Goal: Obtain resource: Obtain resource

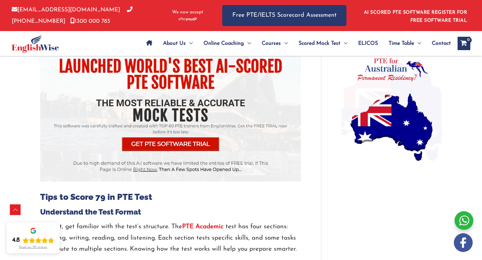
scroll to position [523, 0]
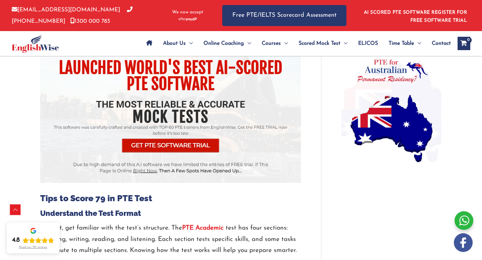
click at [165, 138] on img at bounding box center [170, 97] width 261 height 172
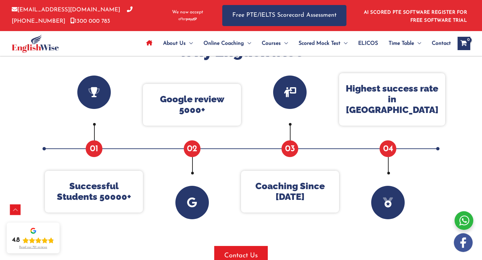
scroll to position [259, 0]
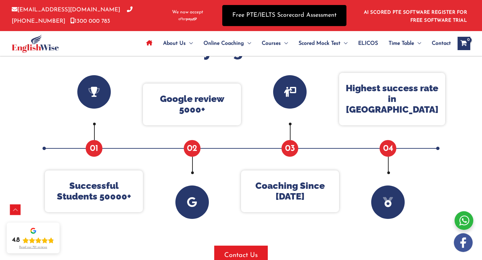
click at [297, 20] on link "Free PTE/IELTS Scorecard Assessment" at bounding box center [284, 15] width 124 height 21
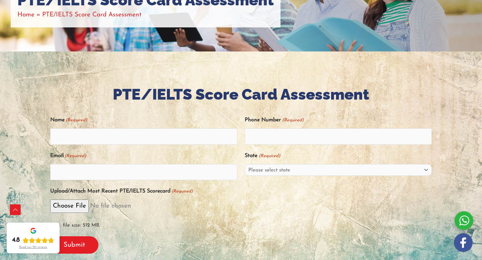
scroll to position [106, 0]
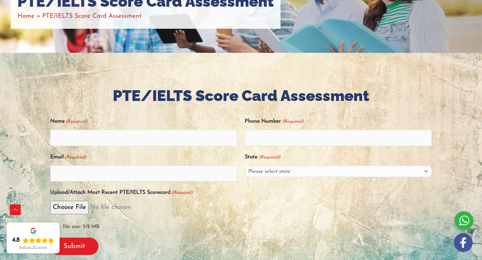
click at [135, 190] on label "Upload/Attach Most Recent PTE/IELTS Scorecard (Required)" at bounding box center [121, 192] width 143 height 11
click at [135, 201] on input "Upload/Attach Most Recent PTE/IELTS Scorecard (Required)" at bounding box center [240, 207] width 381 height 13
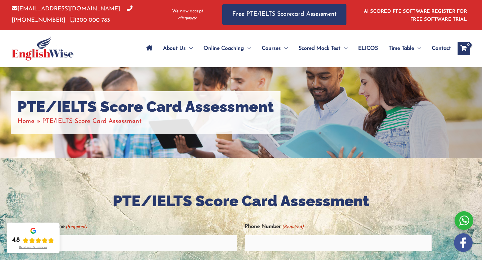
scroll to position [0, 0]
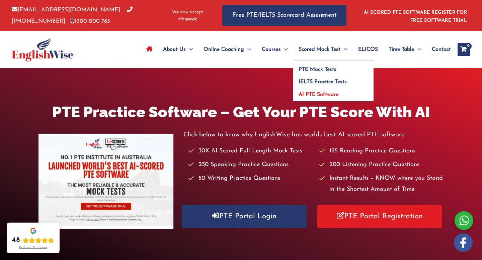
click at [318, 93] on span "AI PTE Software" at bounding box center [318, 94] width 40 height 5
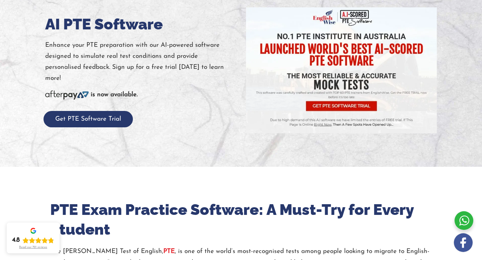
scroll to position [125, 0]
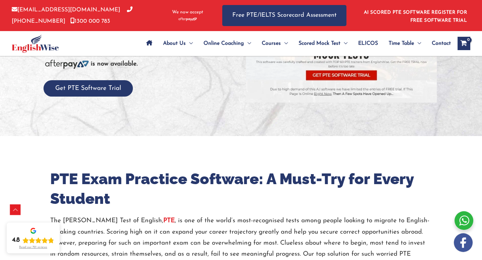
click at [68, 97] on div "AI PTE Software Enhance your PTE preparation with our AI-powered software desig…" at bounding box center [140, 40] width 201 height 126
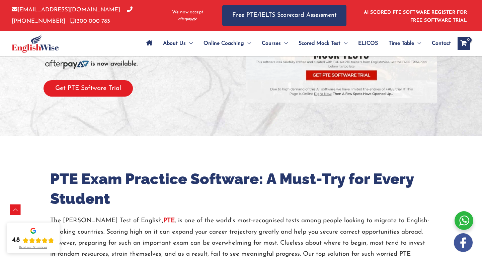
click at [70, 91] on button "Get PTE Software Trial" at bounding box center [87, 88] width 89 height 16
